Goal: Task Accomplishment & Management: Manage account settings

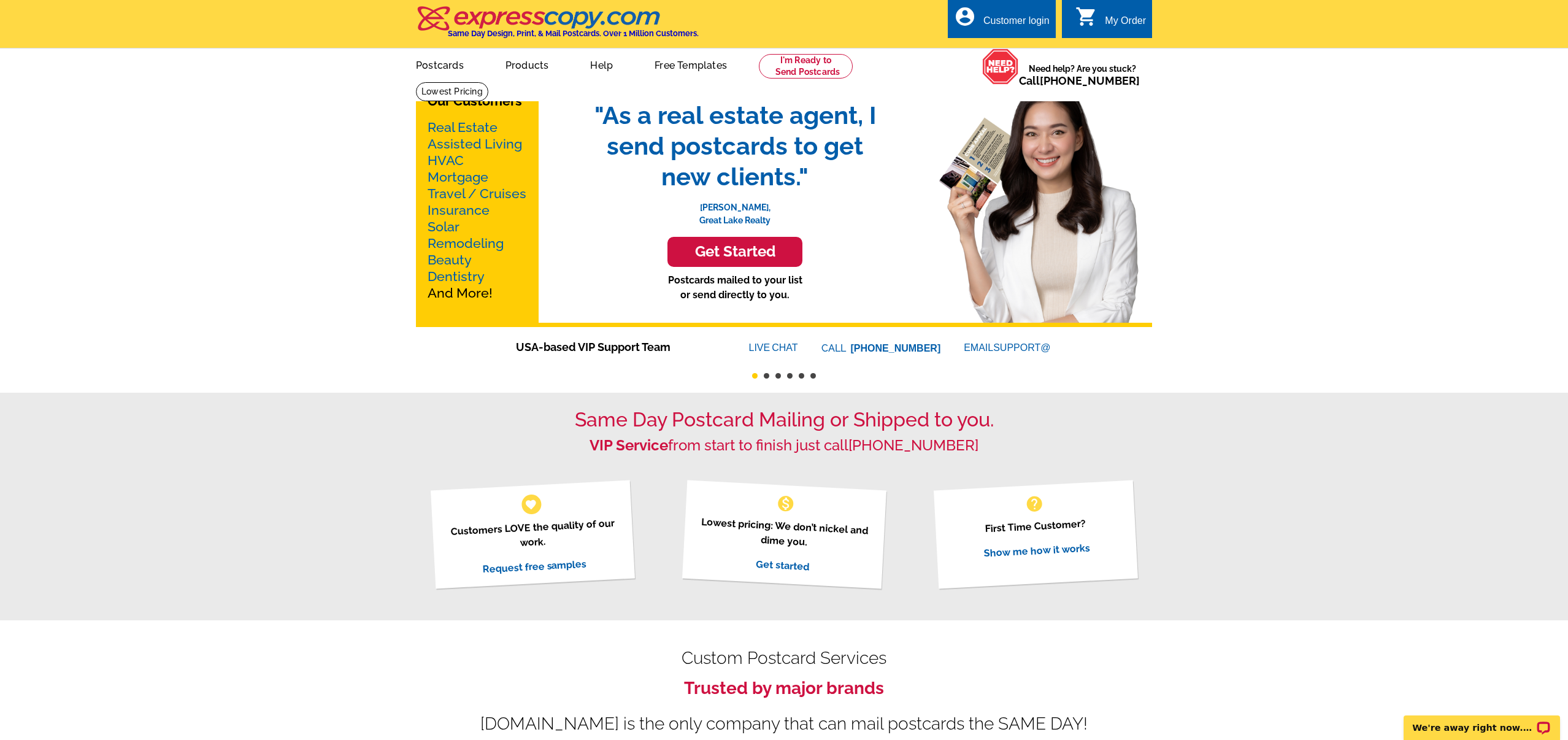
click at [1024, 26] on div "Customer login" at bounding box center [1017, 24] width 66 height 17
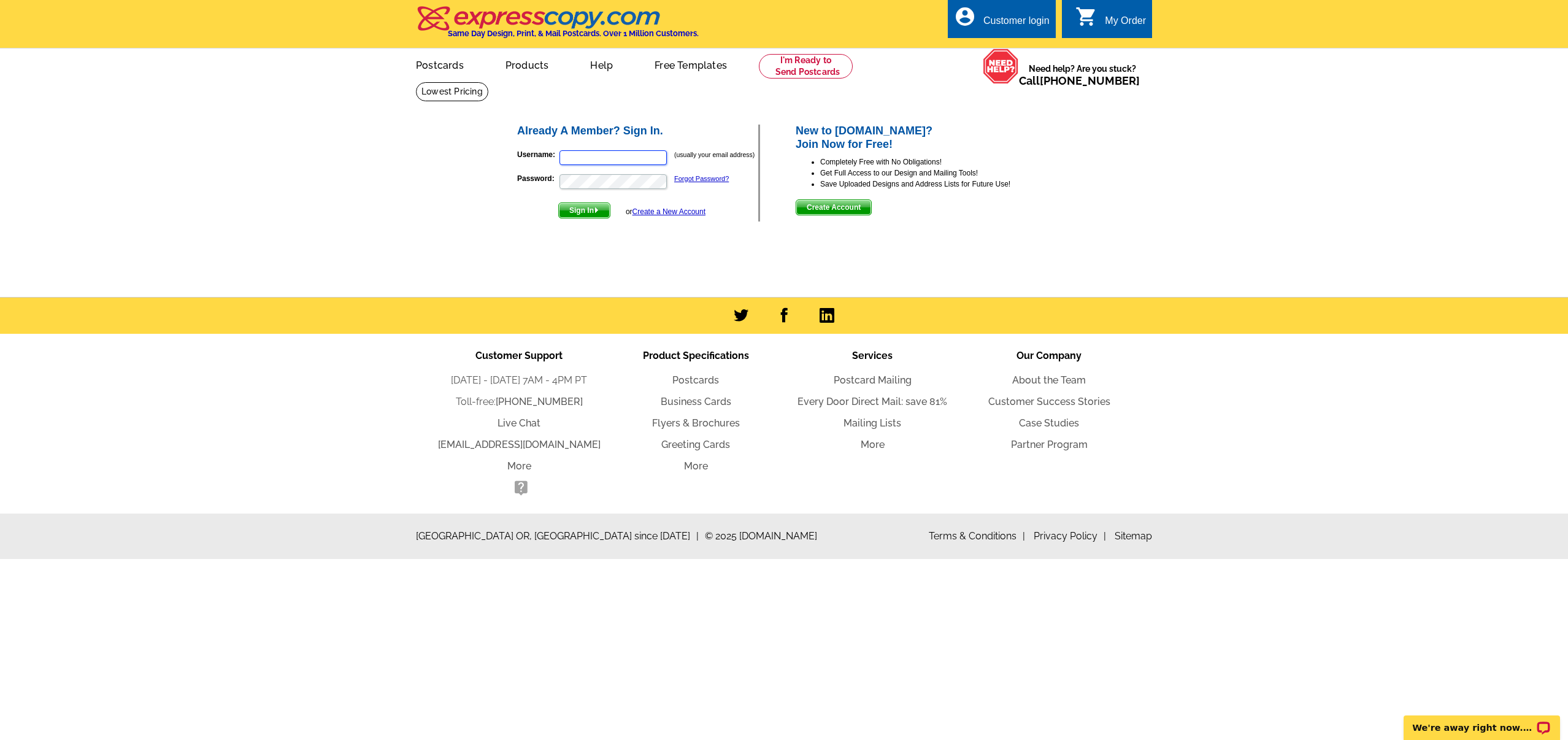
type input "bobbi@bobbisells.com"
drag, startPoint x: 651, startPoint y: 153, endPoint x: 478, endPoint y: 124, distance: 175.4
click at [478, 124] on main "Already A Member? Sign In. Username: bobbi@bobbisells.com (usually your email a…" at bounding box center [784, 189] width 1568 height 215
click at [376, 235] on main "Already A Member? Sign In. Username: (usually your email address) Password: For…" at bounding box center [784, 189] width 1568 height 215
click at [427, 172] on main "Already A Member? Sign In. Username: (usually your email address) Password: For…" at bounding box center [784, 189] width 1568 height 215
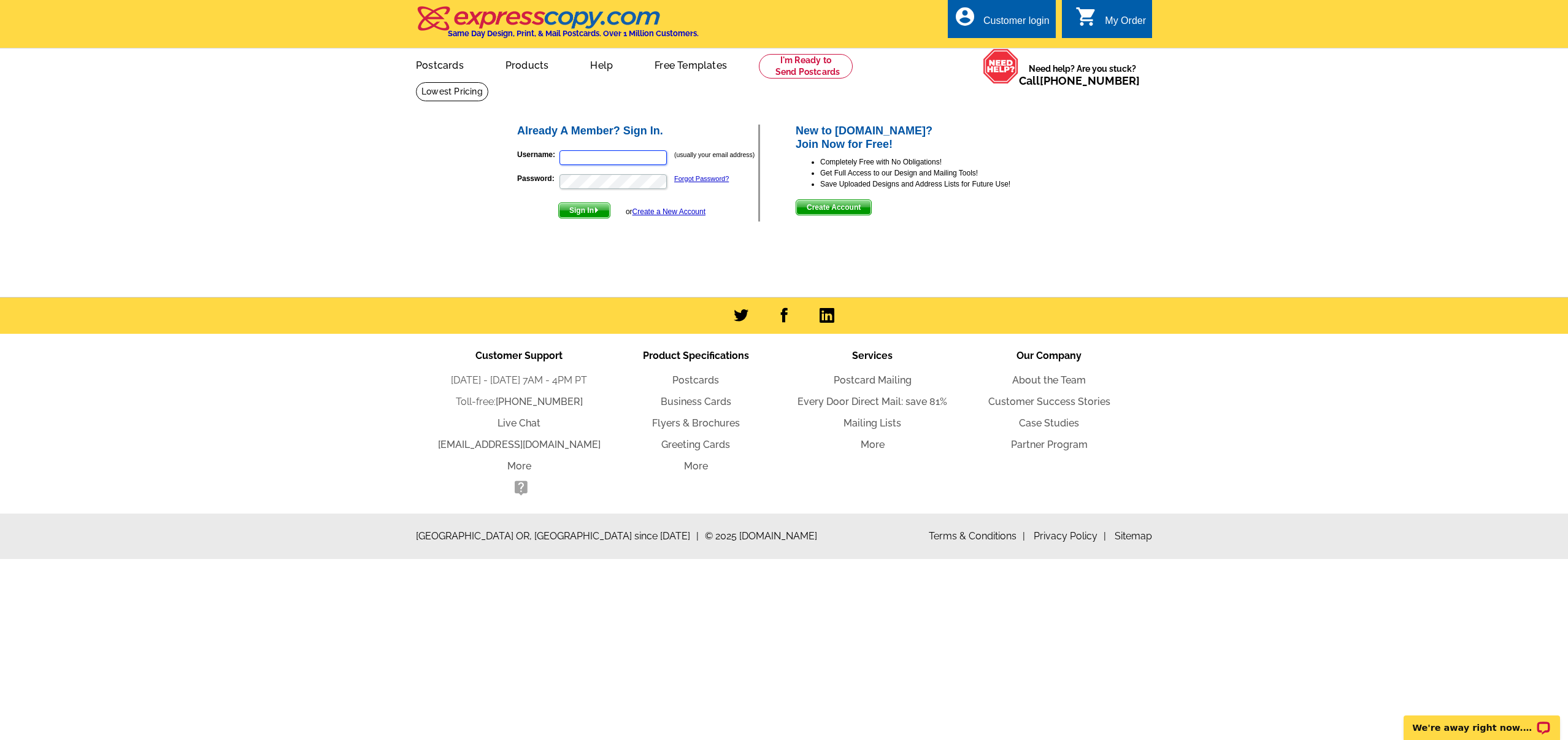
click at [615, 154] on input "Username:" at bounding box center [614, 158] width 108 height 15
click at [568, 153] on input "Username:" at bounding box center [614, 158] width 108 height 15
paste input "jess@castle-rock-realty.com"
type input "jess@castle-rock-realty.com"
click at [581, 213] on span "Sign In" at bounding box center [584, 211] width 51 height 15
